Goal: Obtain resource: Obtain resource

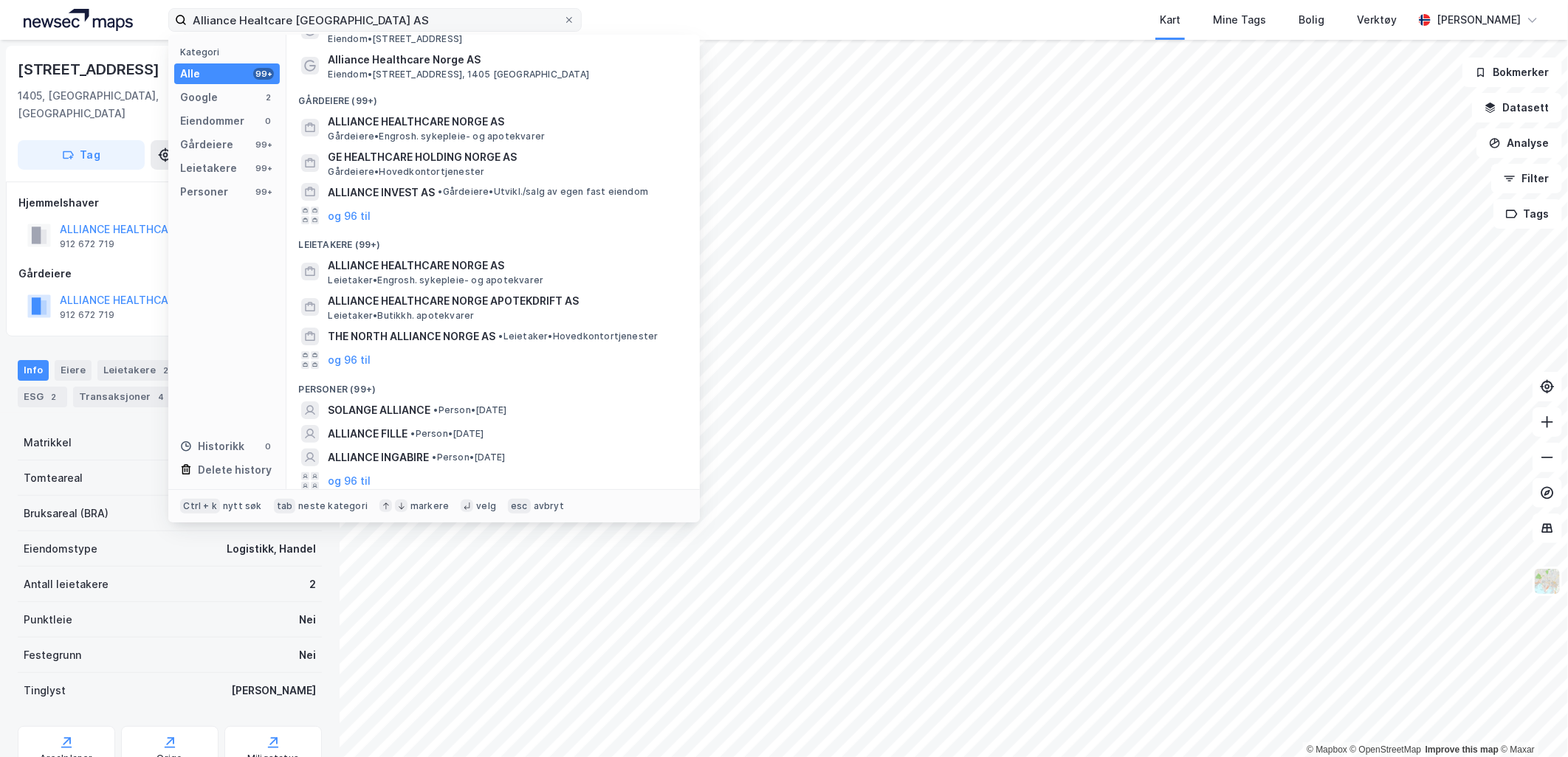
scroll to position [52, 0]
click at [366, 20] on input "Alliance Healtcare Norge AS" at bounding box center [374, 20] width 376 height 22
drag, startPoint x: 366, startPoint y: 20, endPoint x: 178, endPoint y: 16, distance: 188.0
click at [178, 16] on label "Alliance Healtcare Norge AS" at bounding box center [374, 20] width 413 height 23
click at [187, 16] on input "Alliance Healtcare Norge AS" at bounding box center [374, 20] width 376 height 22
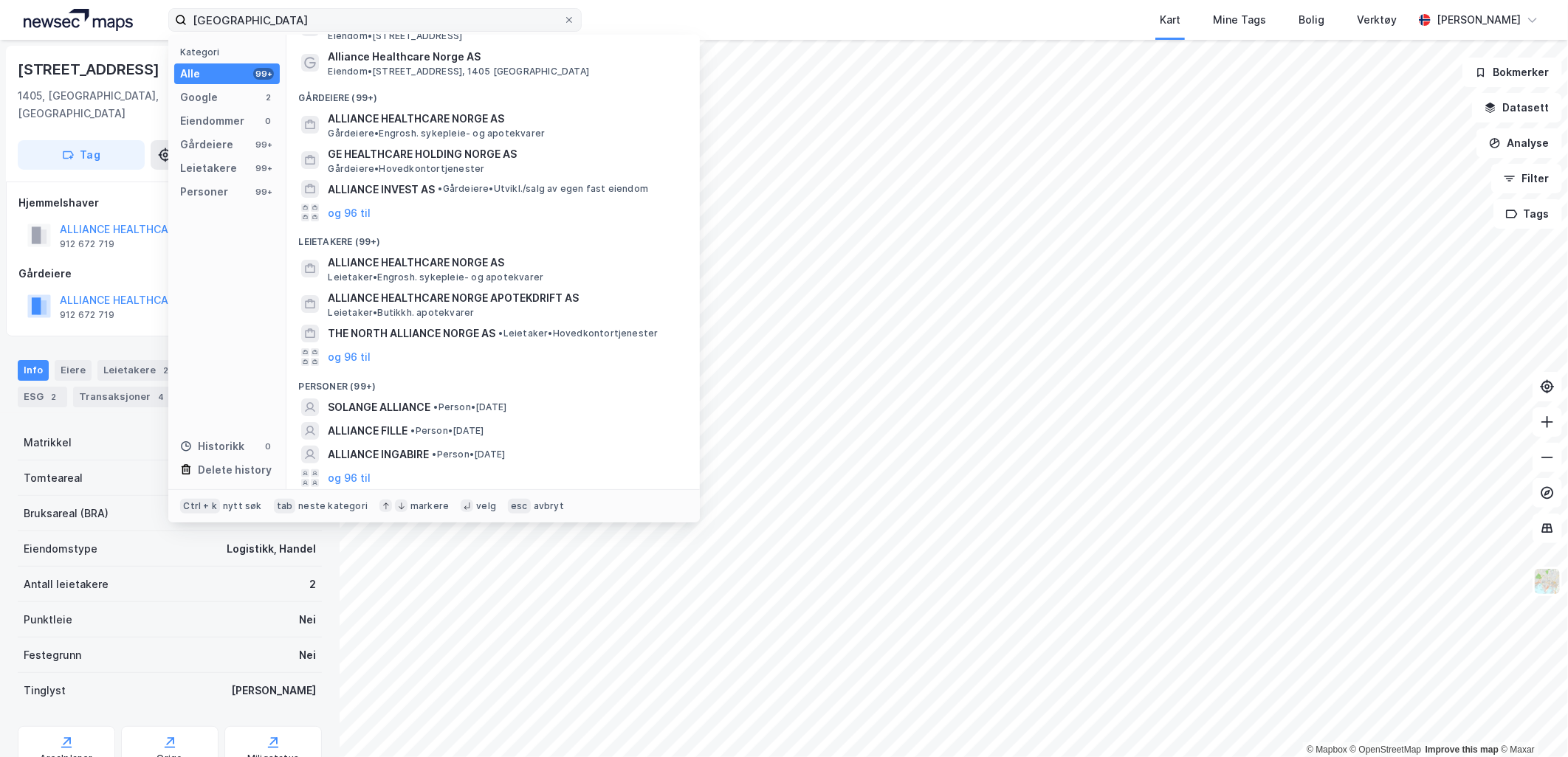
type input "[GEOGRAPHIC_DATA]"
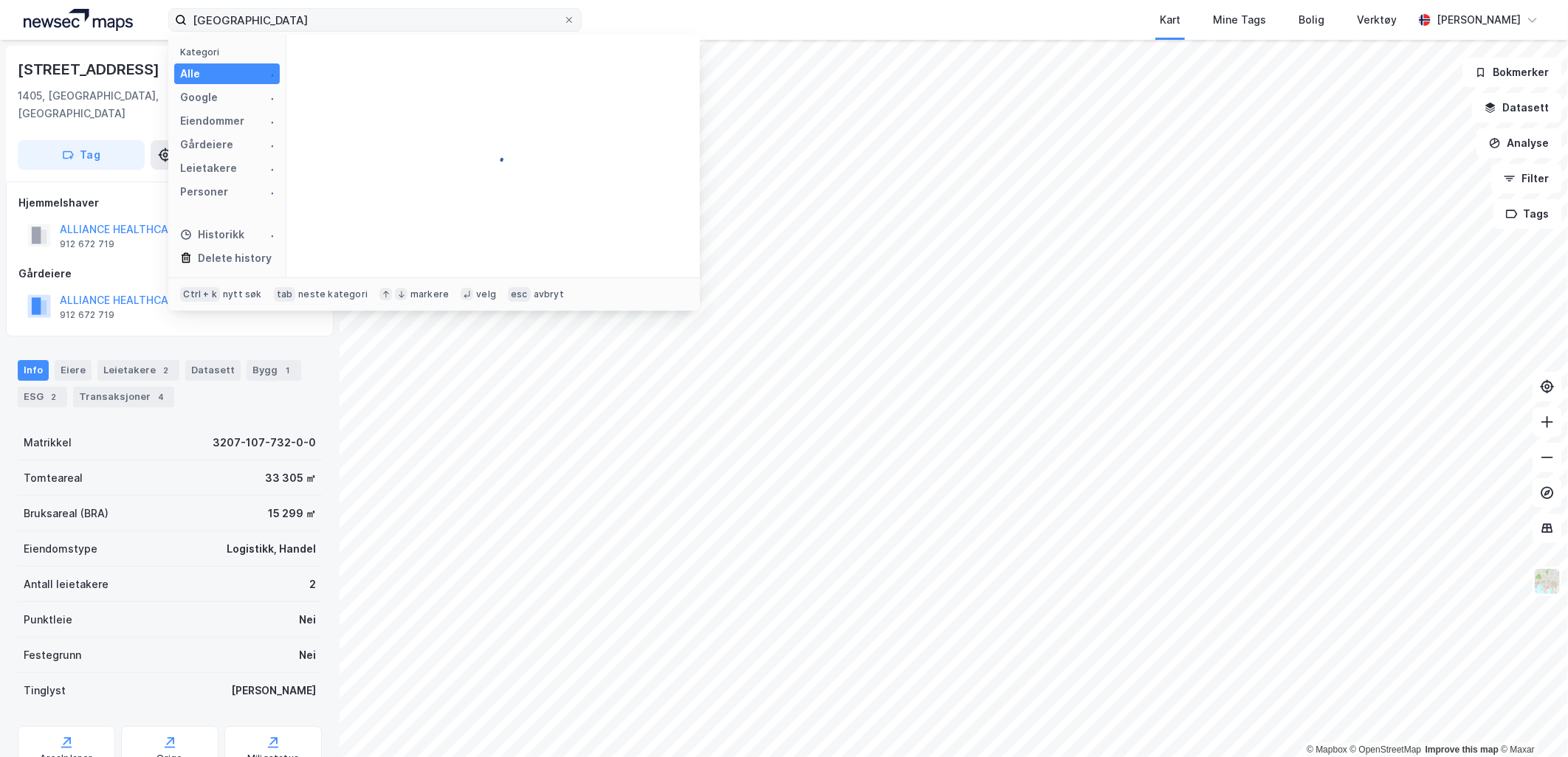
scroll to position [0, 0]
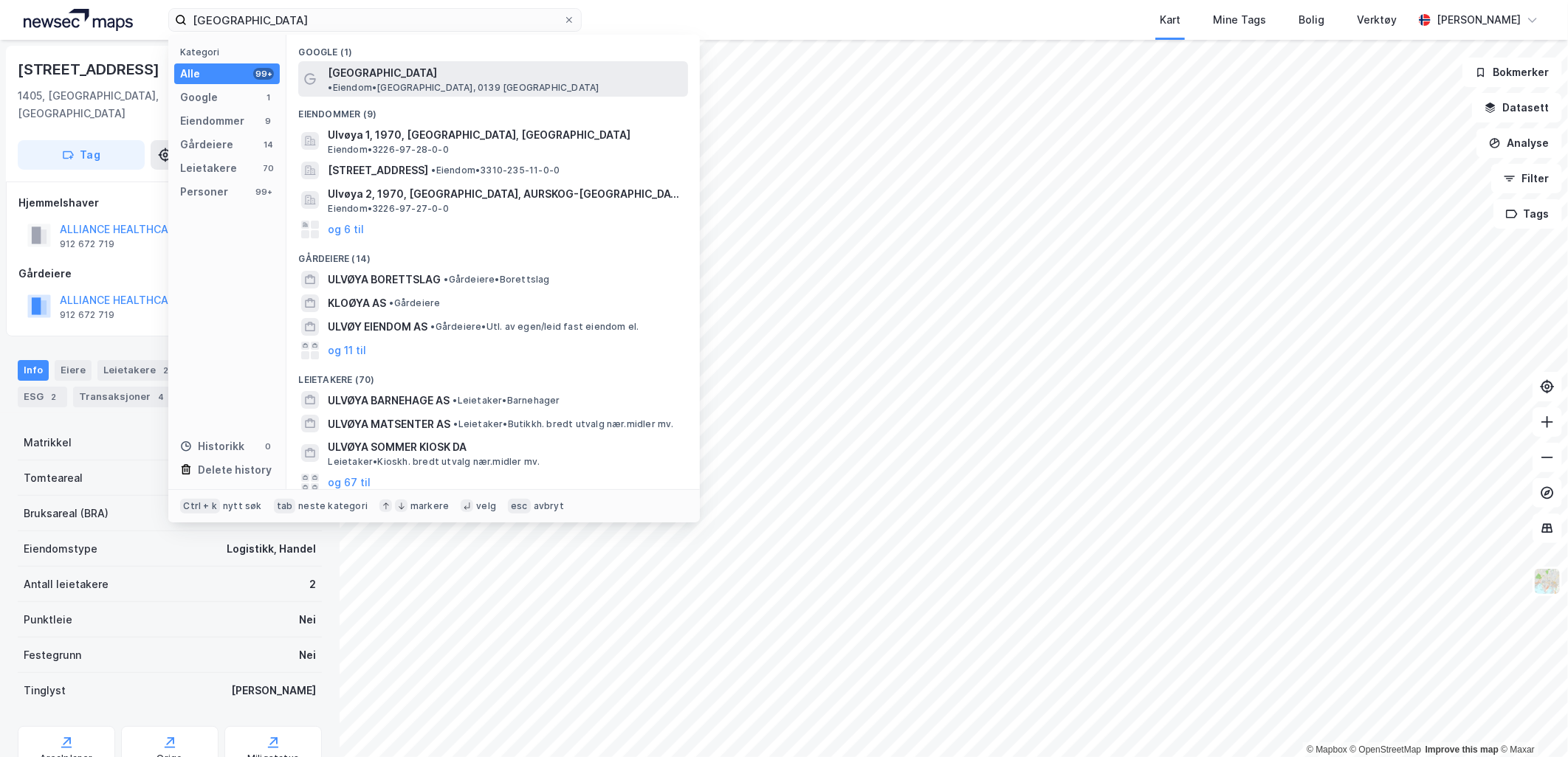
click at [445, 82] on span "• Eiendom • Ulvøya, 0139 Oslo" at bounding box center [464, 87] width 271 height 12
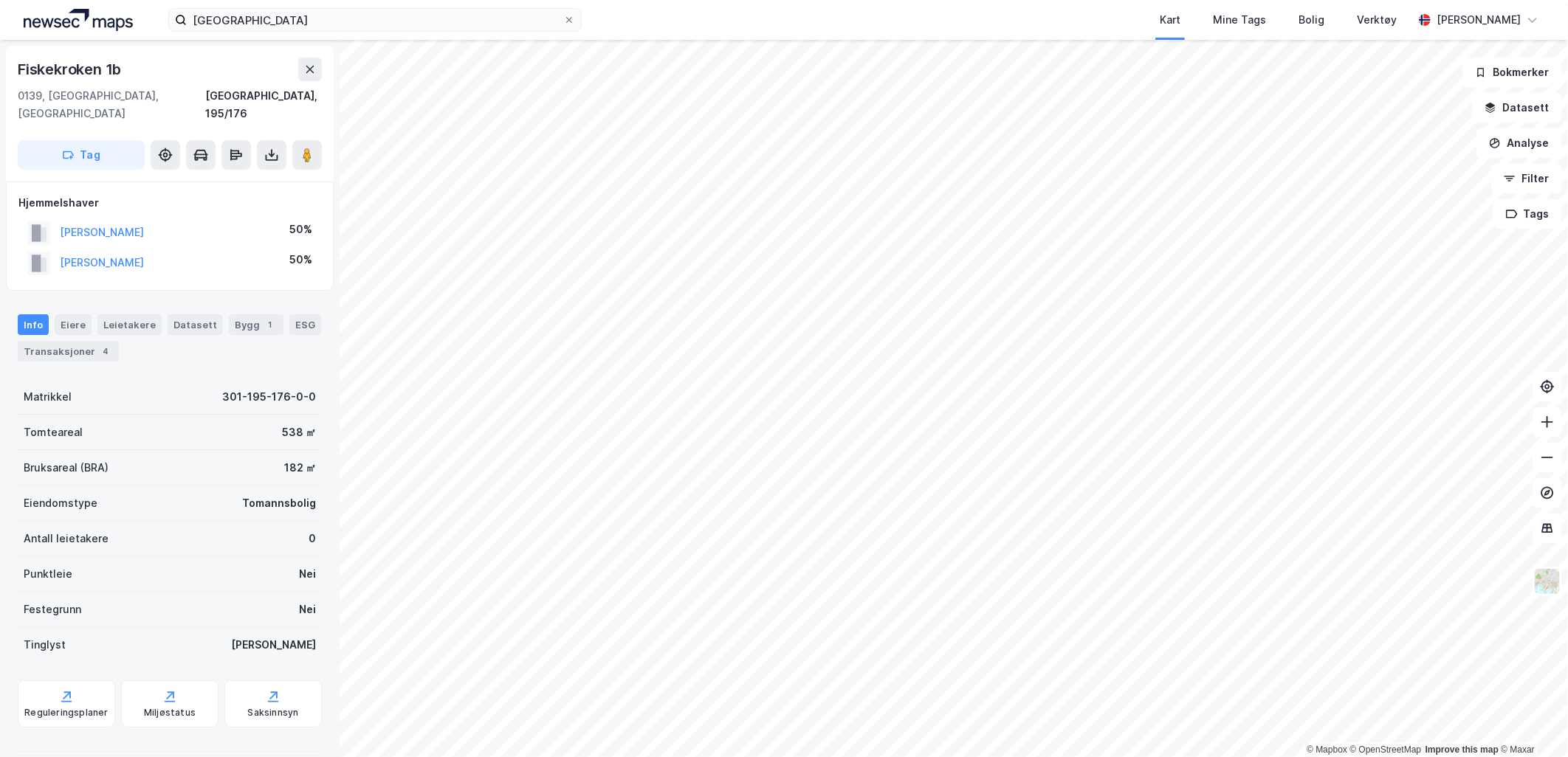
click at [795, 756] on html "Ulvøya Kart Mine Tags Bolig Verktøy Jonahan Ronning-Moe © Mapbox © OpenStreetMa…" at bounding box center [784, 378] width 1568 height 757
click at [910, 756] on html "Ulvøya Kart Mine Tags Bolig Verktøy Jonahan Ronning-Moe © Mapbox © OpenStreetMa…" at bounding box center [784, 378] width 1568 height 757
click at [0, 0] on button "NORDMO SIMON JENSEN" at bounding box center [0, 0] width 0 height 0
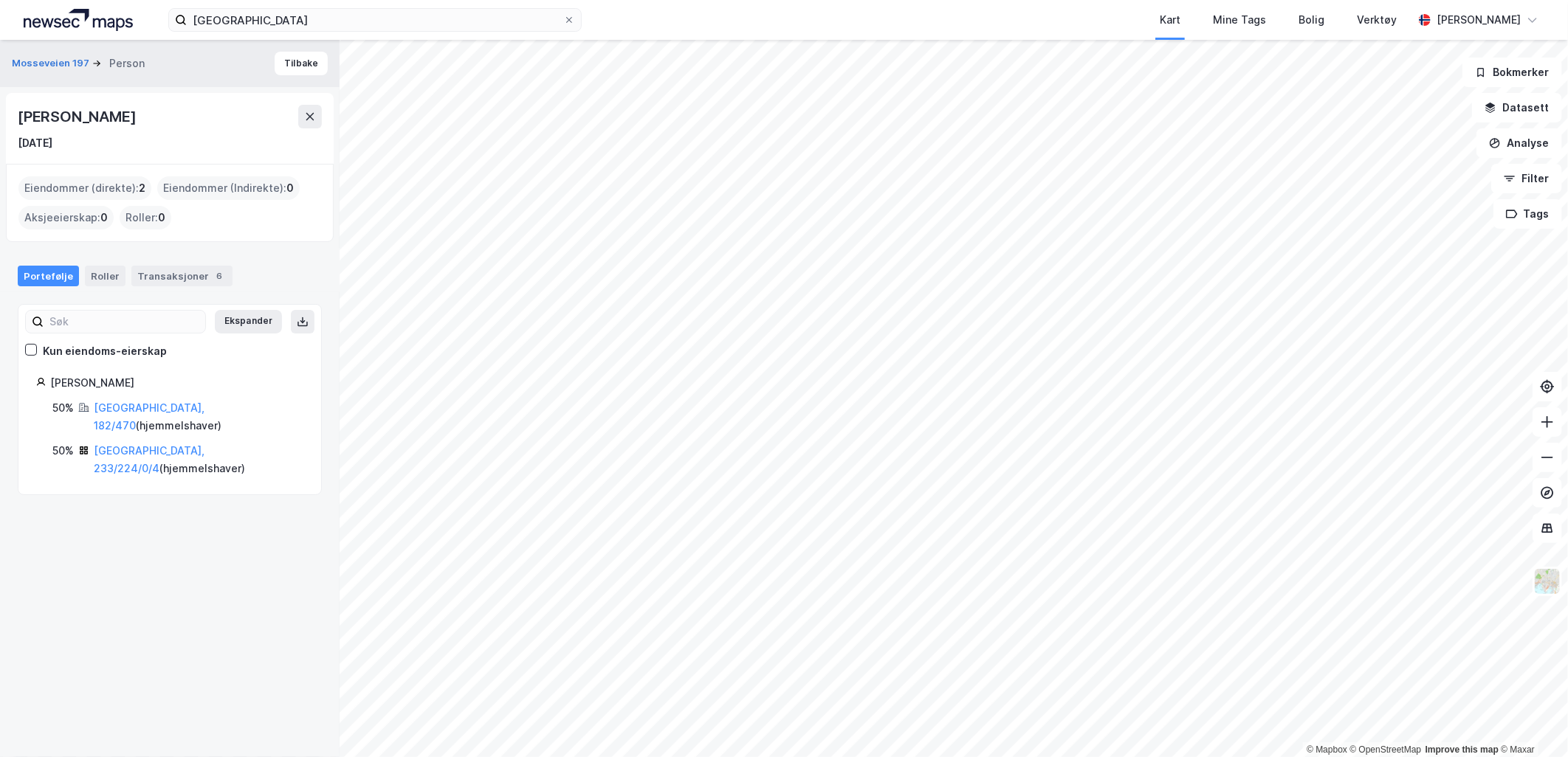
drag, startPoint x: 177, startPoint y: 381, endPoint x: 46, endPoint y: 381, distance: 131.0
click at [46, 381] on div "Nordmo Simon Jensen" at bounding box center [170, 383] width 268 height 18
copy div "Nordmo Simon Jensen"
click at [106, 413] on link "Oslo, 182/470" at bounding box center [149, 416] width 111 height 31
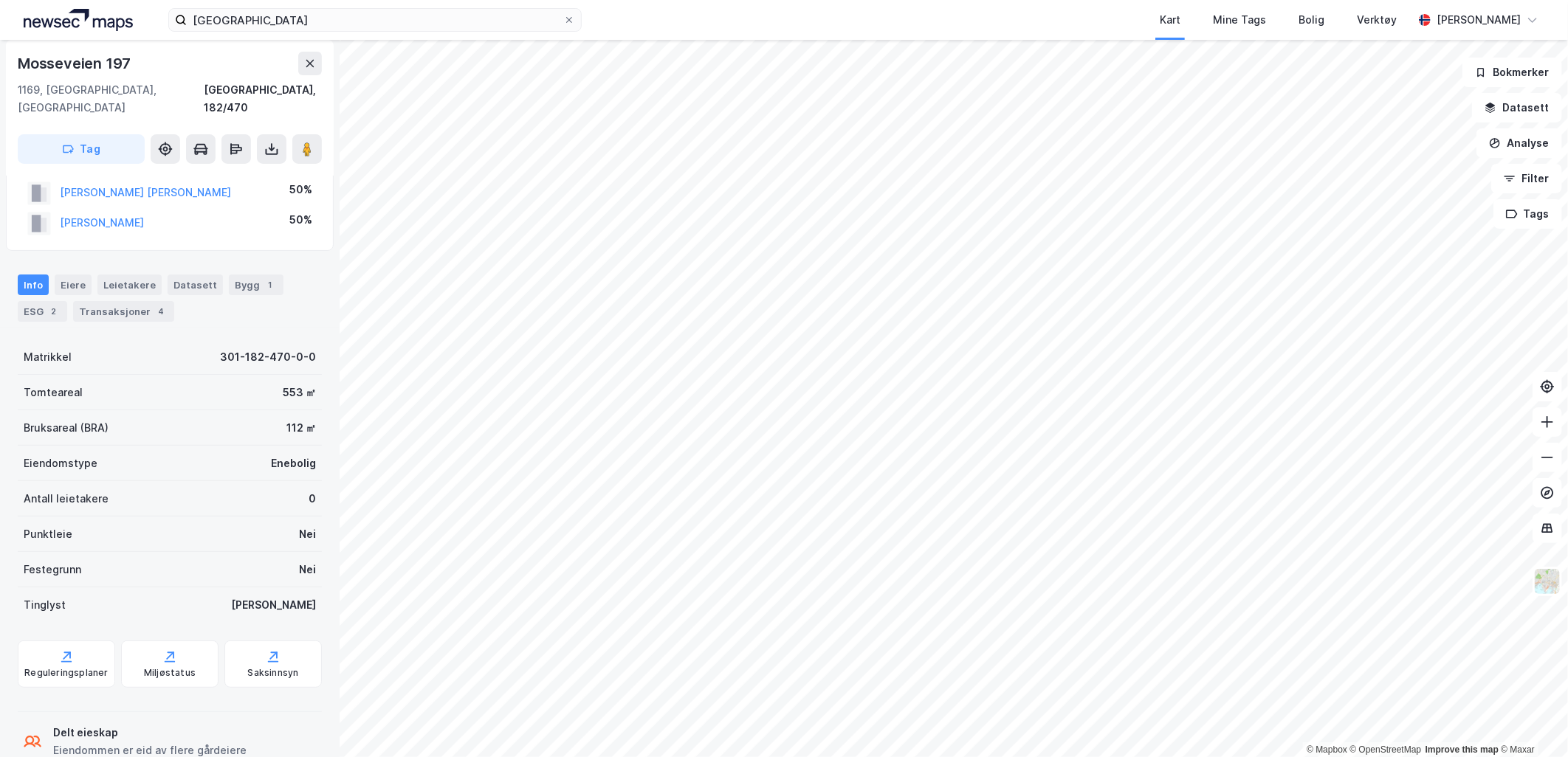
scroll to position [59, 0]
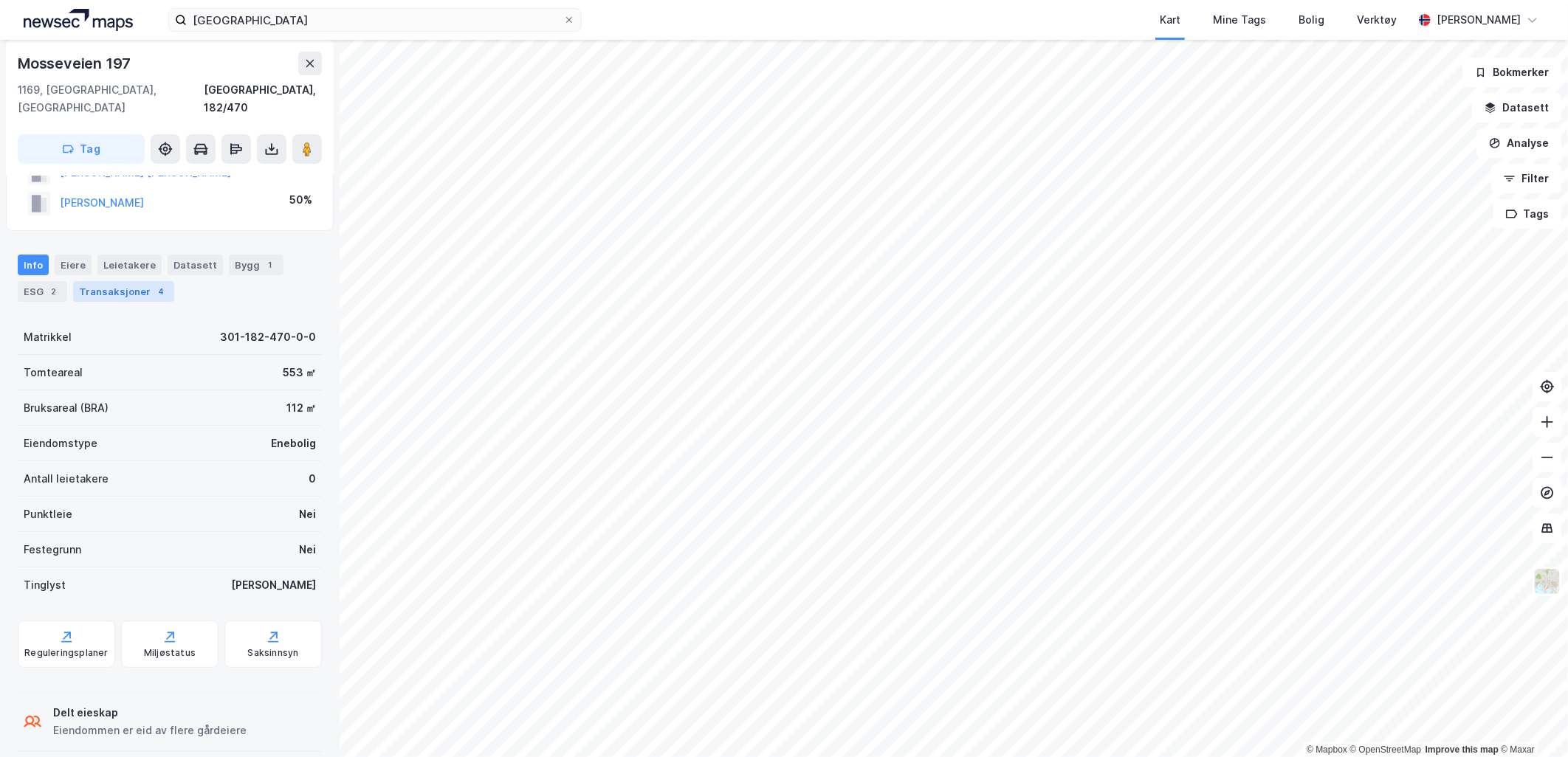
click at [108, 281] on div "Transaksjoner 4" at bounding box center [124, 292] width 101 height 20
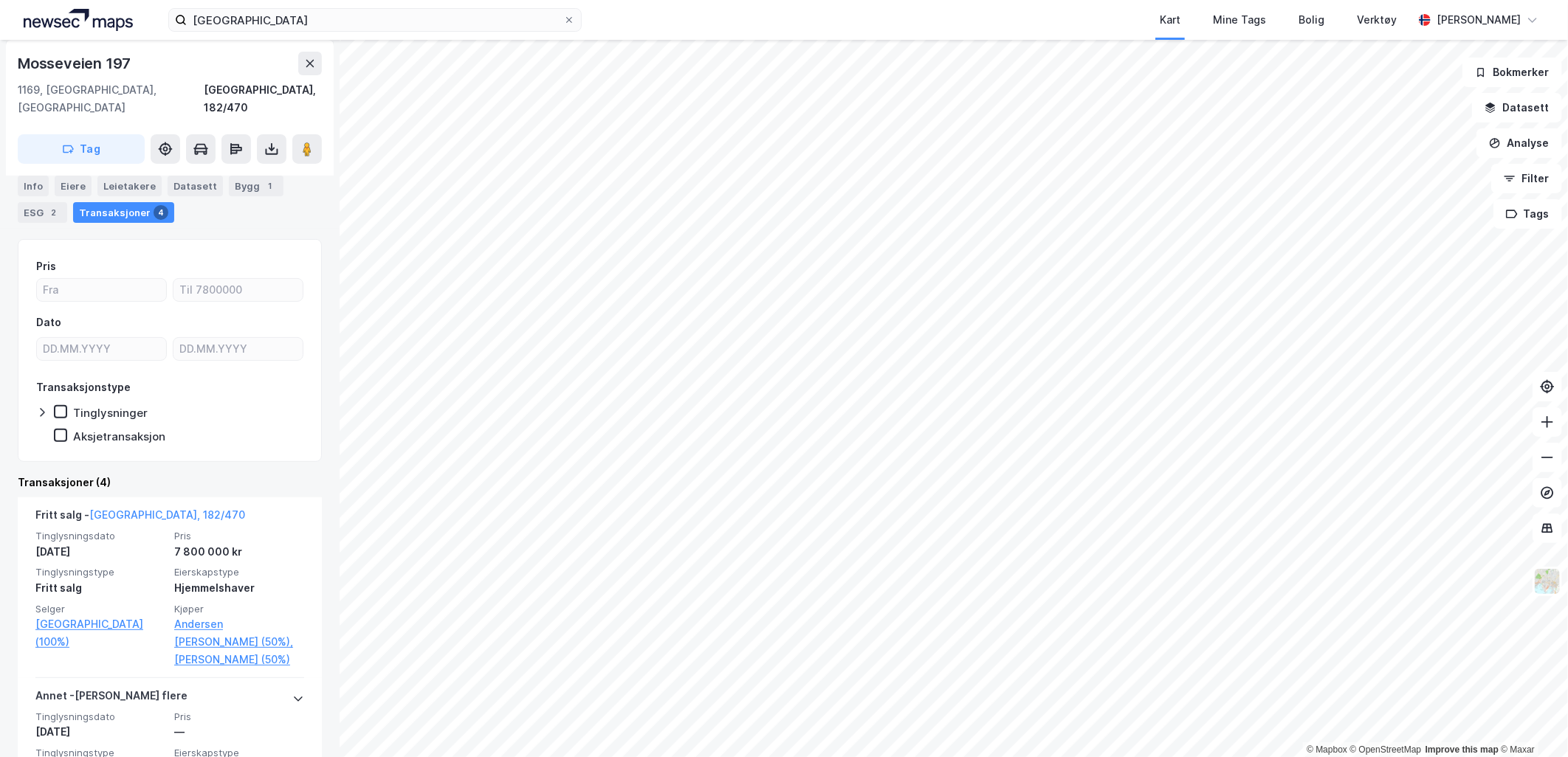
scroll to position [163, 0]
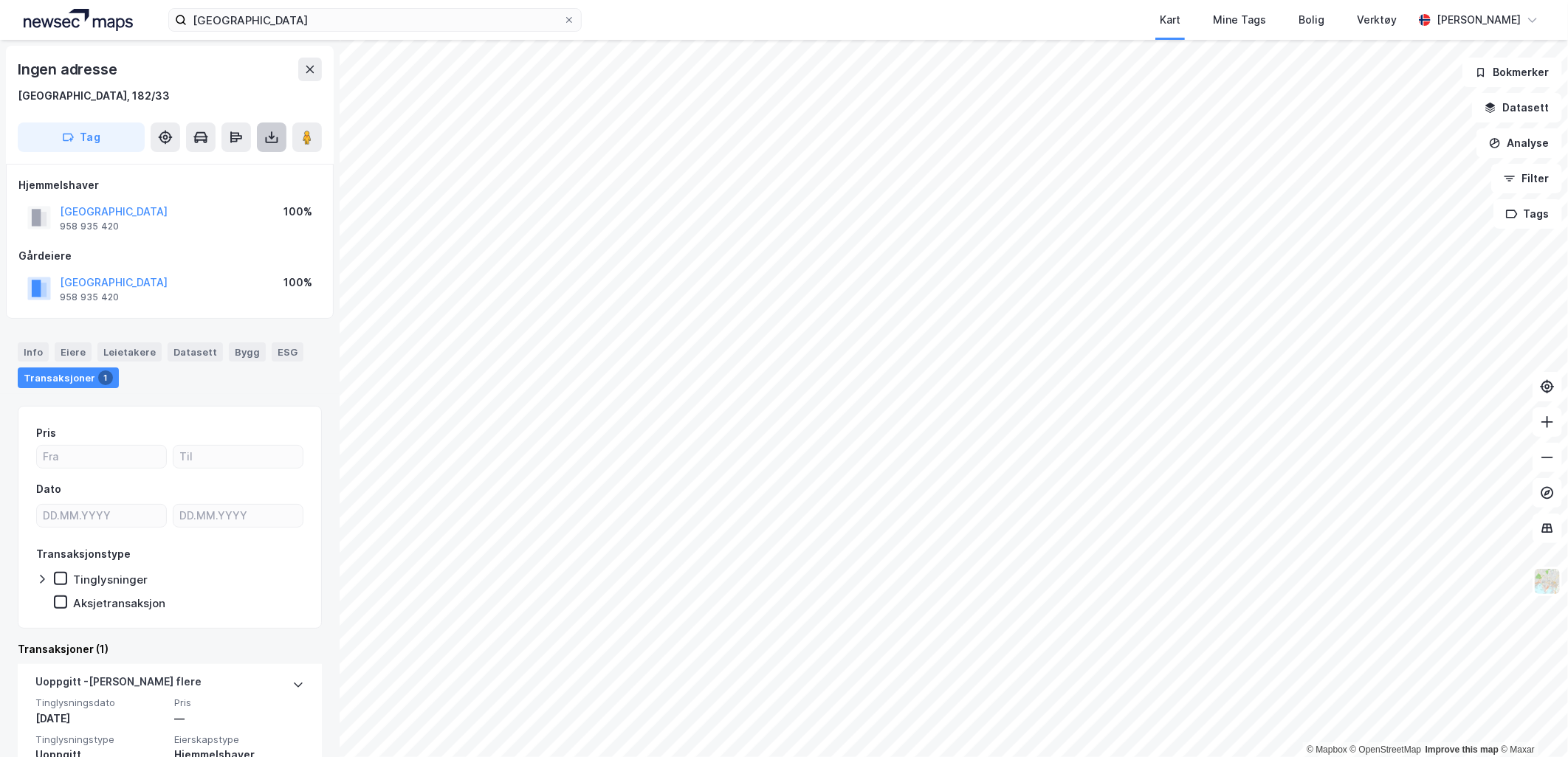
click at [263, 131] on button at bounding box center [271, 137] width 30 height 30
click at [212, 163] on div "Last ned grunnbok" at bounding box center [199, 166] width 85 height 12
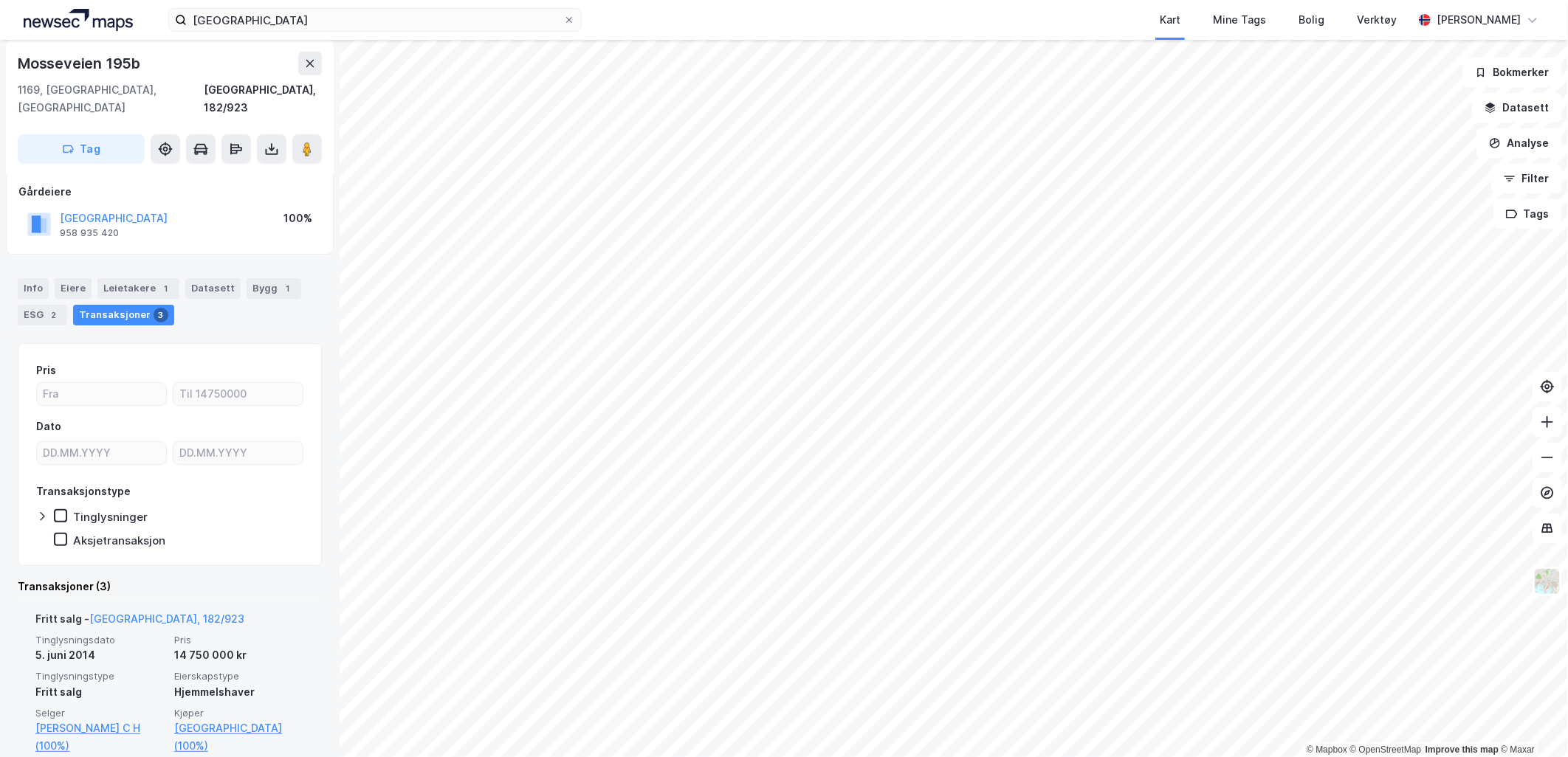
scroll to position [163, 0]
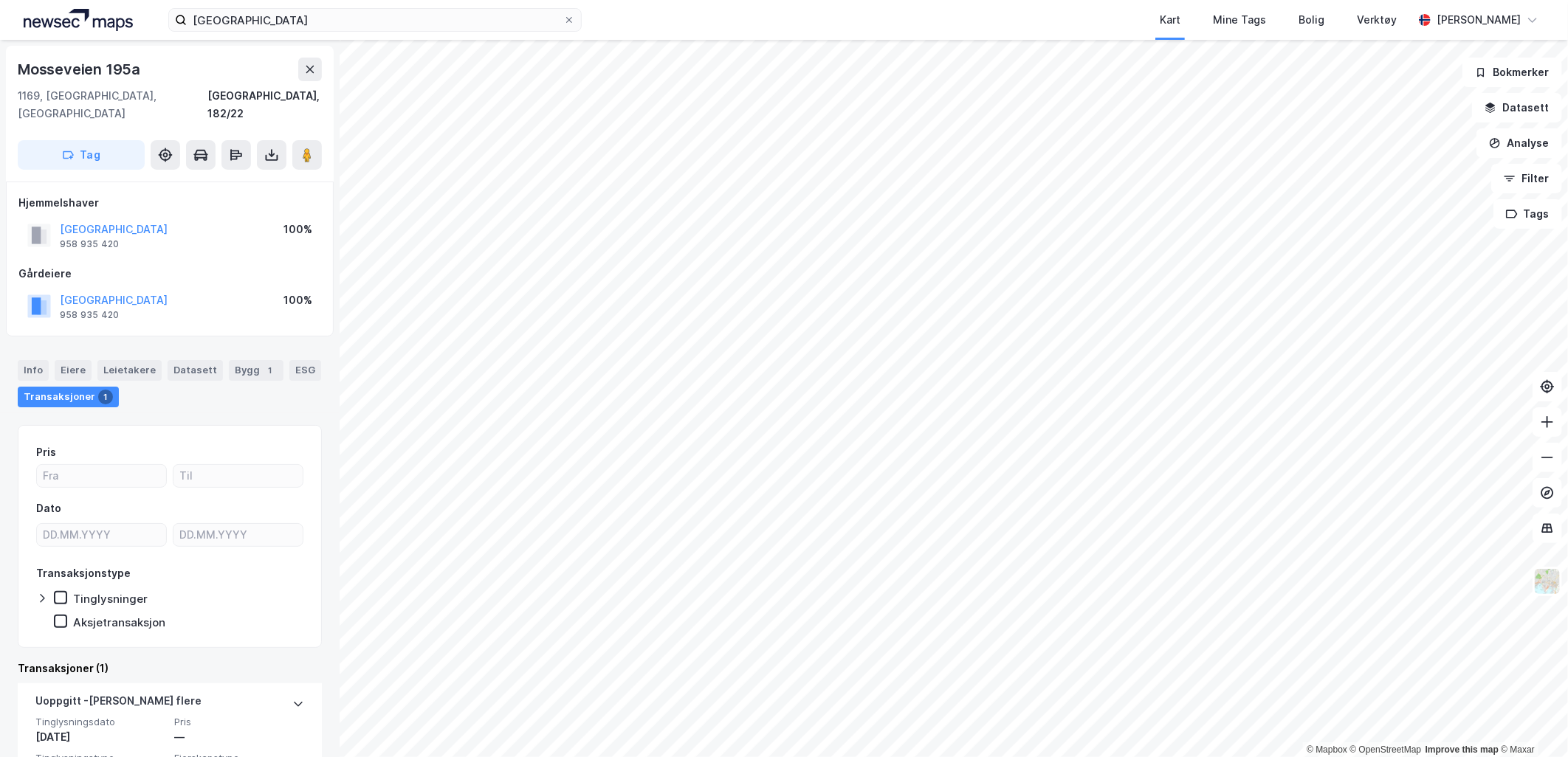
scroll to position [70, 0]
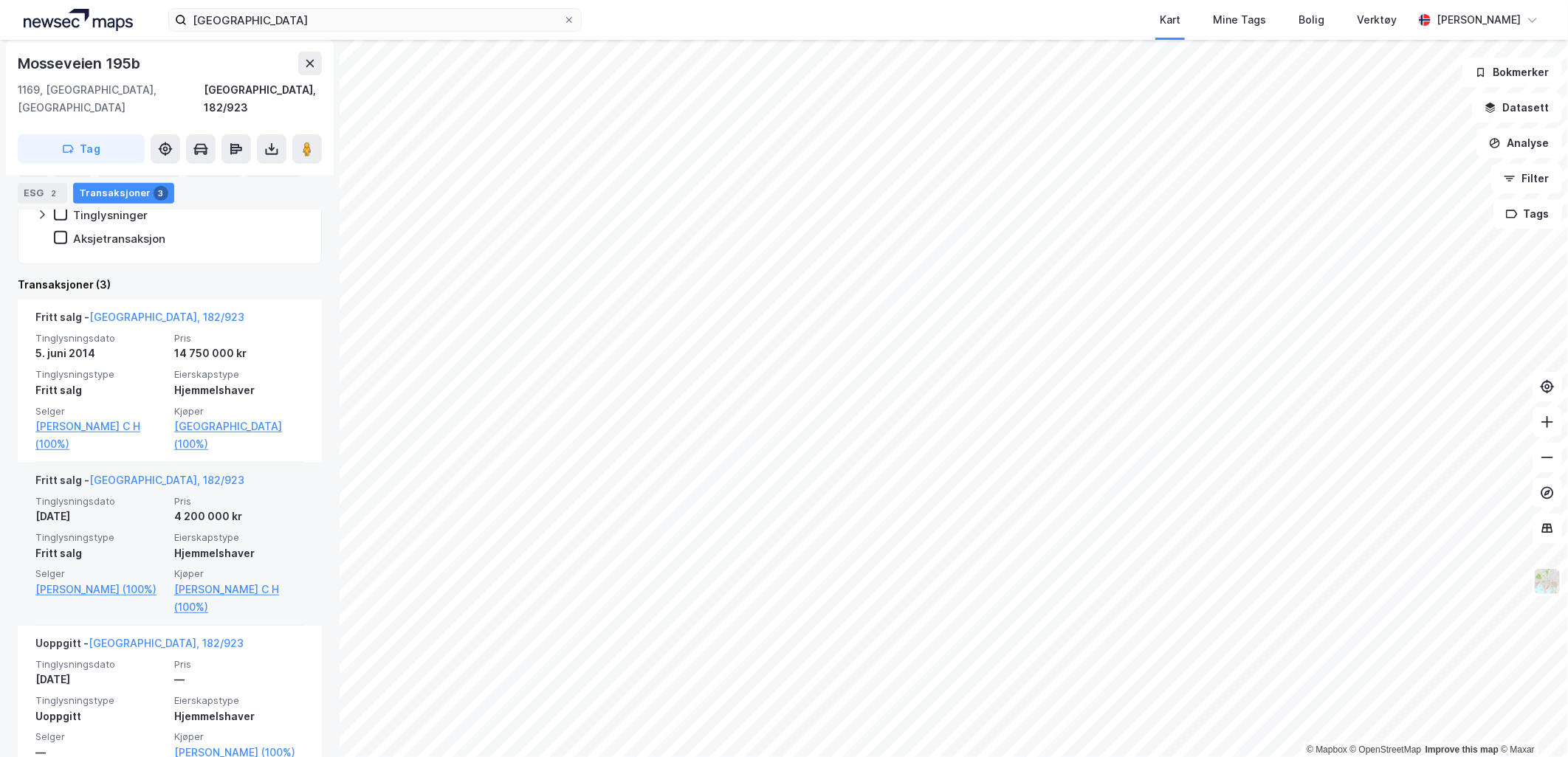
scroll to position [414, 0]
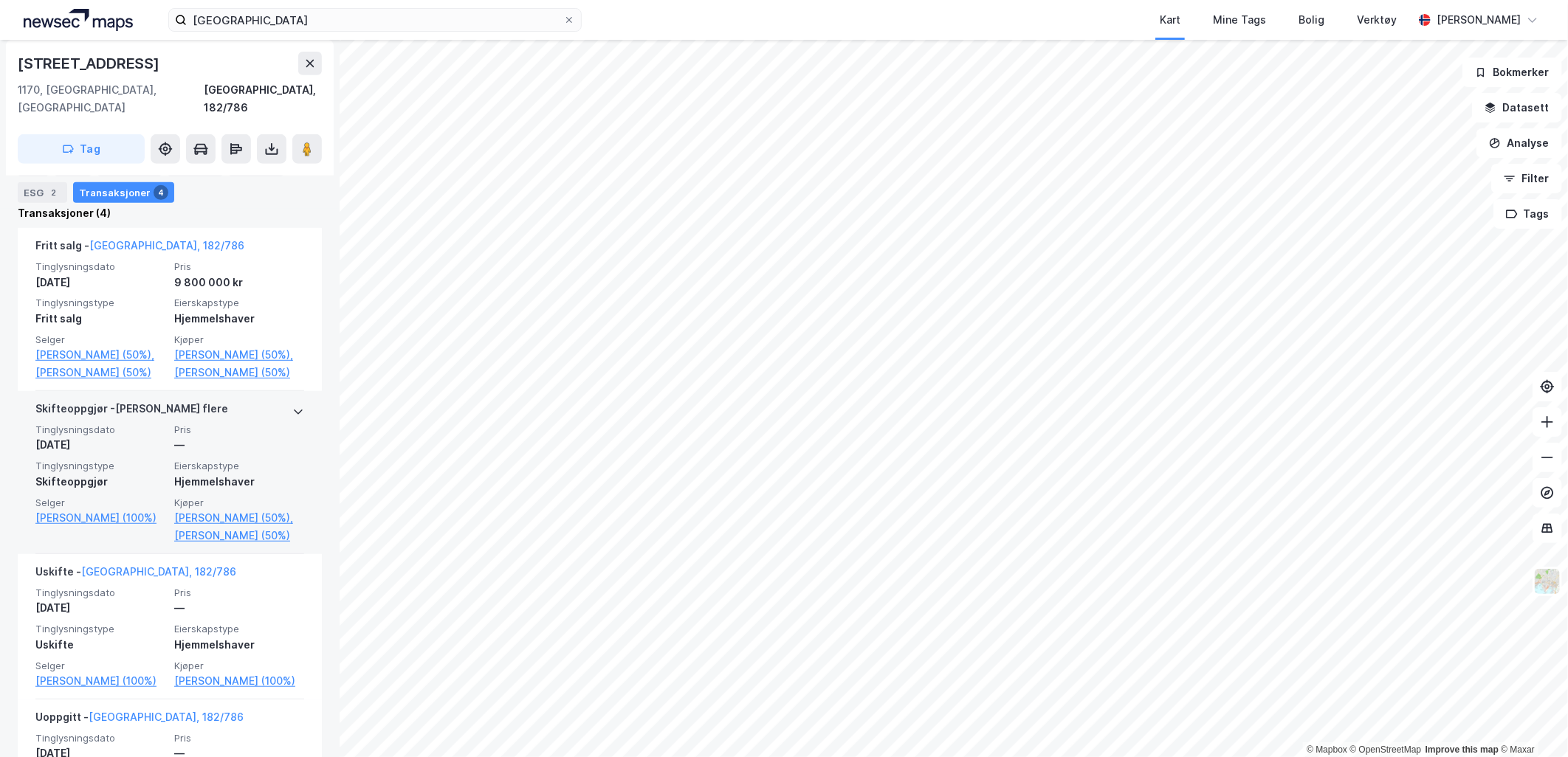
scroll to position [328, 0]
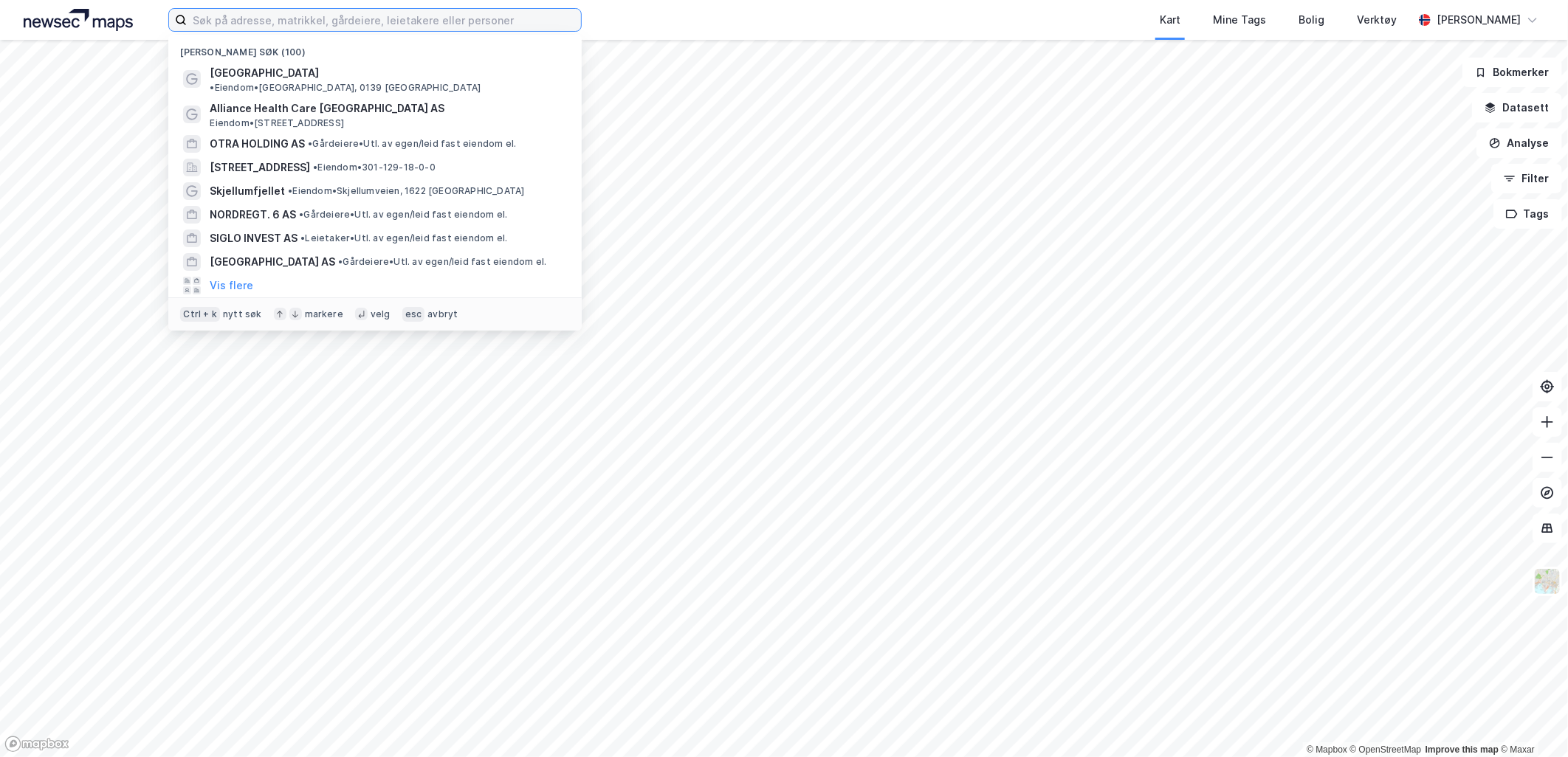
click at [564, 28] on input at bounding box center [384, 20] width 394 height 22
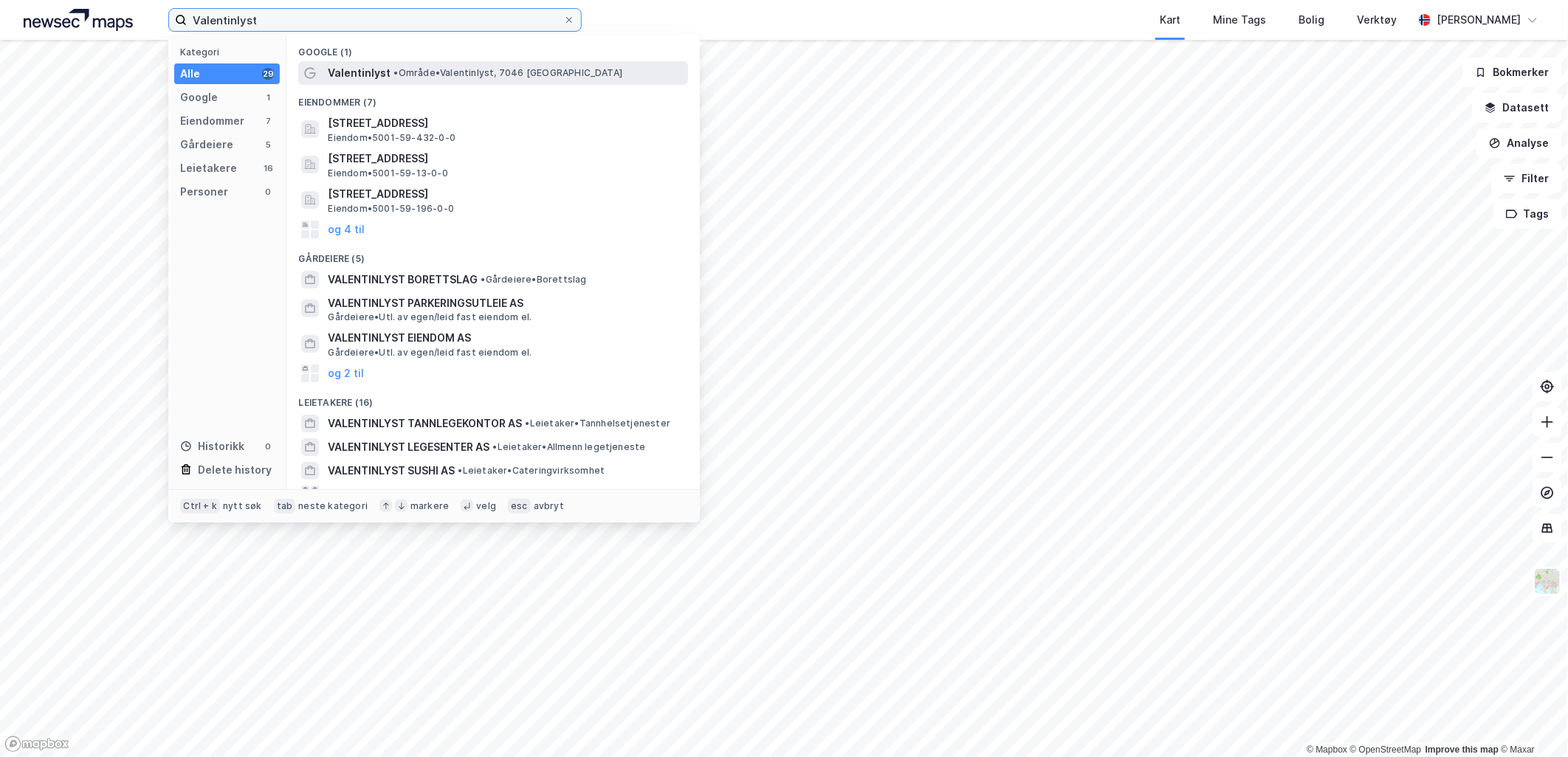
type input "Valentinlyst"
click at [361, 79] on span "Valentinlyst" at bounding box center [359, 72] width 63 height 18
click at [296, 20] on input "Valentinlyst" at bounding box center [374, 20] width 376 height 22
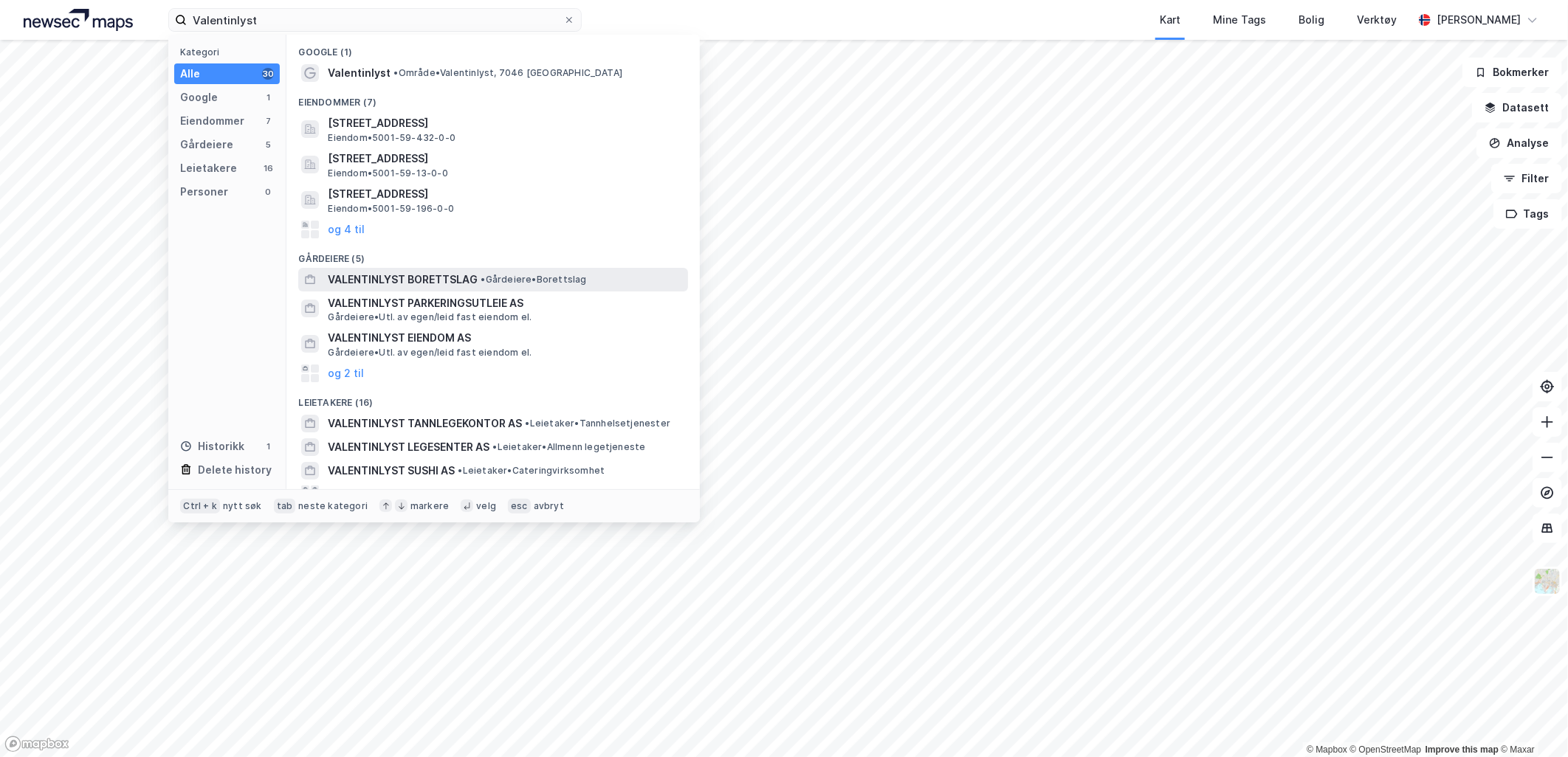
click at [451, 278] on span "VALENTINLYST BORETTSLAG" at bounding box center [402, 280] width 150 height 18
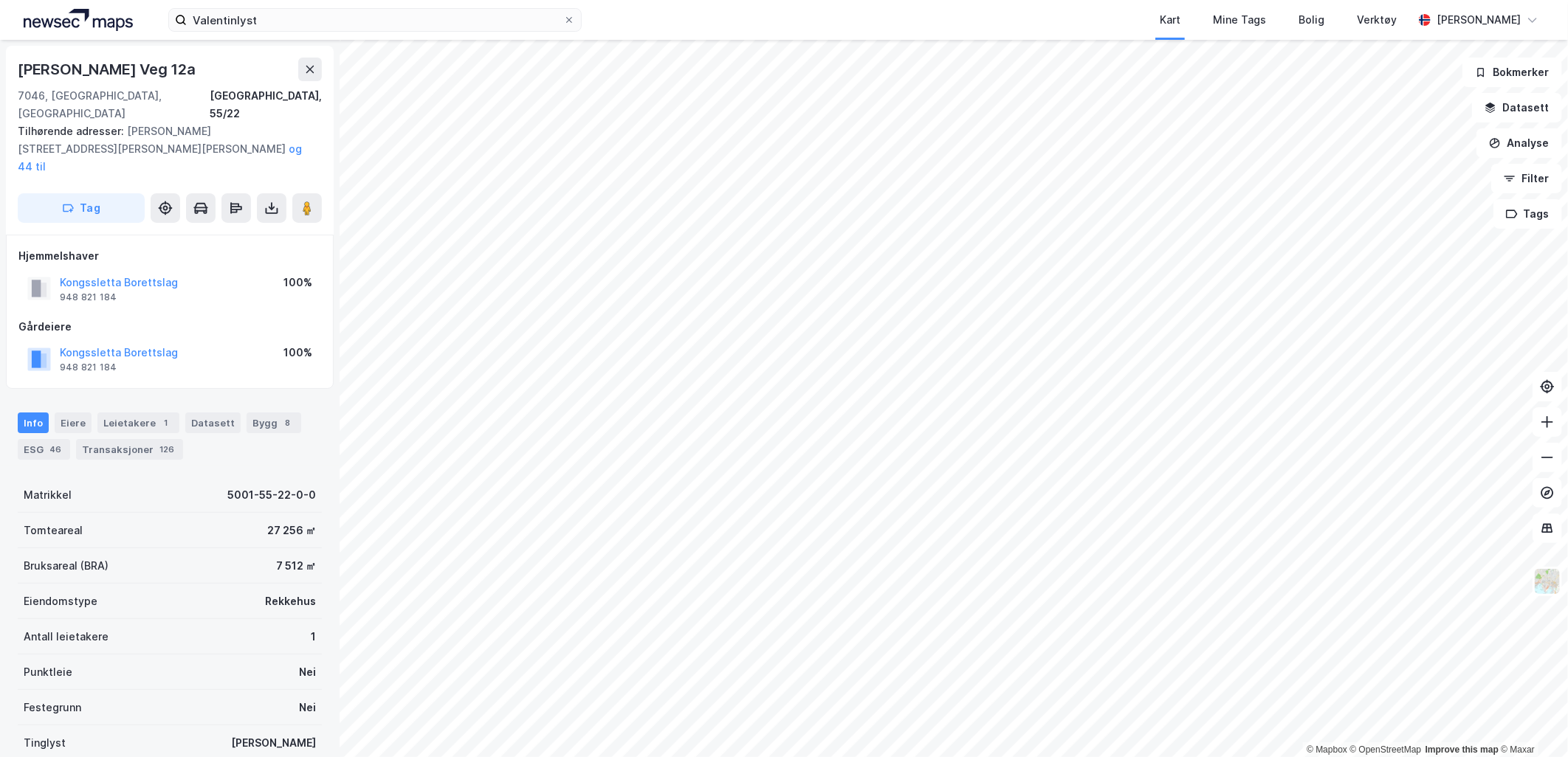
scroll to position [2, 0]
